Goal: Check status: Check status

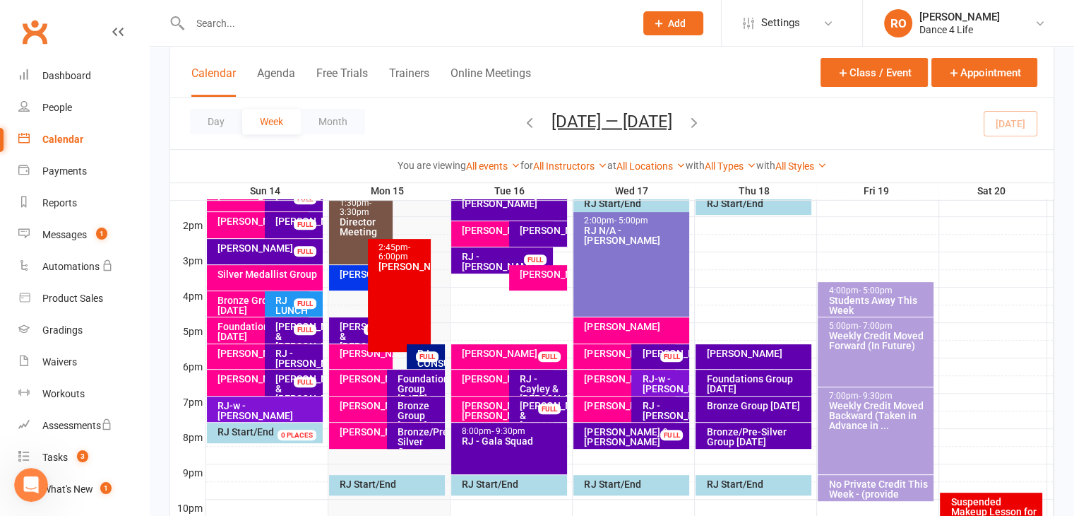
scroll to position [1522, 0]
